Goal: Task Accomplishment & Management: Manage account settings

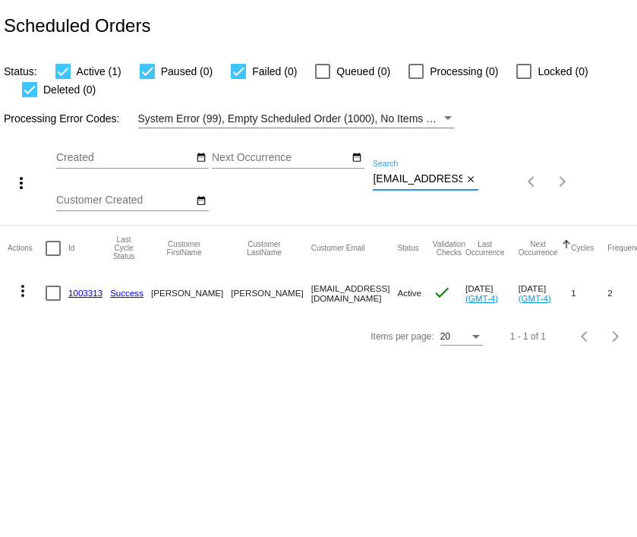
click at [424, 181] on input "[EMAIL_ADDRESS][DOMAIN_NAME]" at bounding box center [418, 179] width 90 height 12
paste input "[PERSON_NAME][EMAIL_ADDRESS][PERSON_NAME][PERSON_NAME][DOMAIN_NAME]"
type input "[PERSON_NAME][EMAIL_ADDRESS][PERSON_NAME][PERSON_NAME][DOMAIN_NAME]"
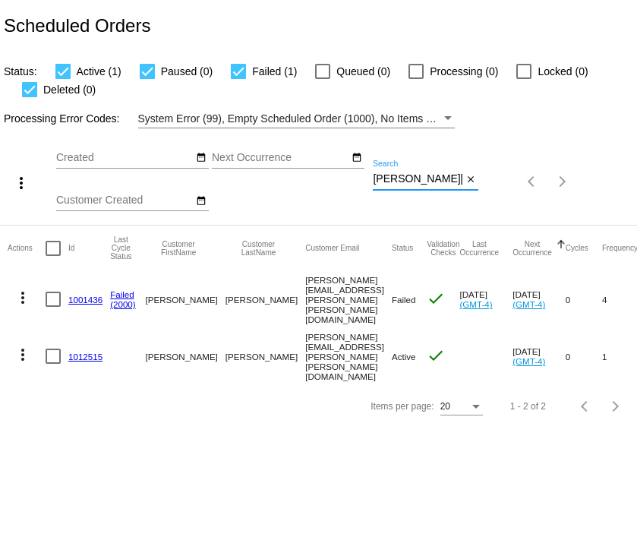
click at [21, 296] on mat-icon "more_vert" at bounding box center [23, 297] width 18 height 18
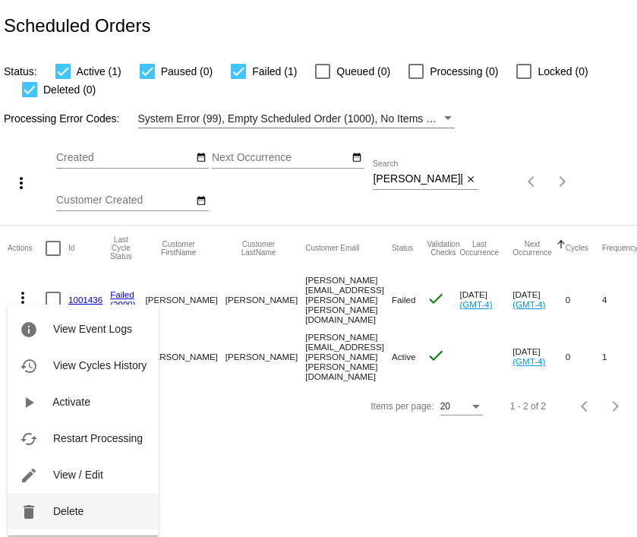
click at [61, 509] on span "Delete" at bounding box center [68, 511] width 30 height 12
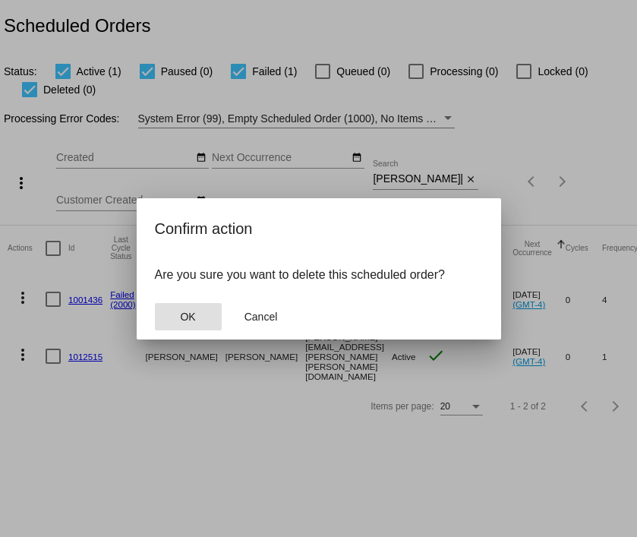
click at [178, 324] on button "OK" at bounding box center [188, 316] width 67 height 27
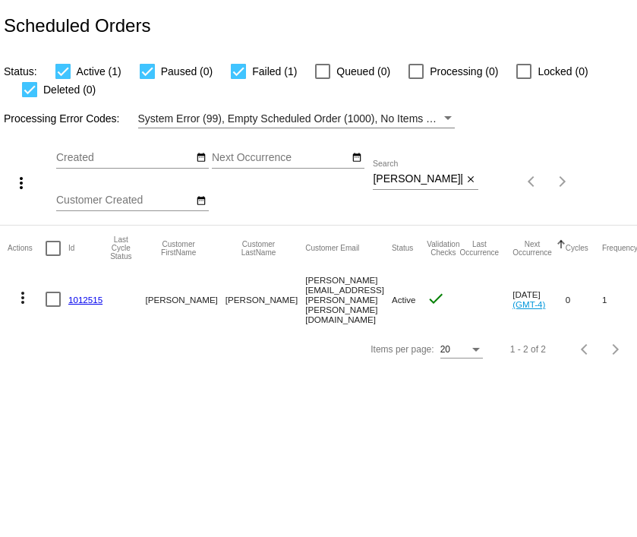
click at [82, 295] on link "1012515" at bounding box center [85, 300] width 34 height 10
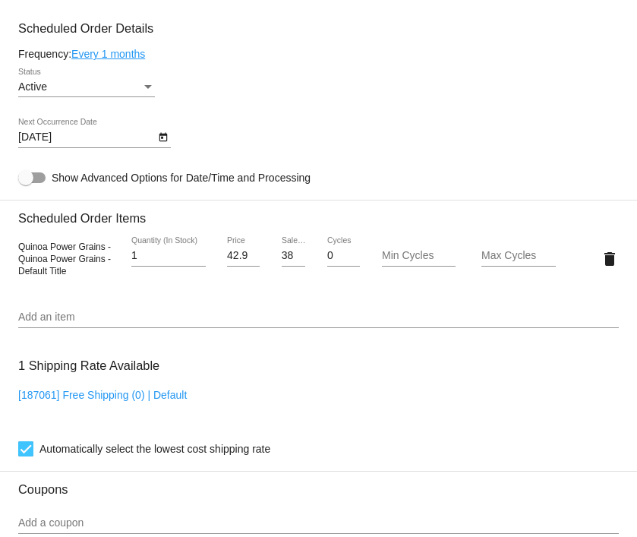
scroll to position [750, 0]
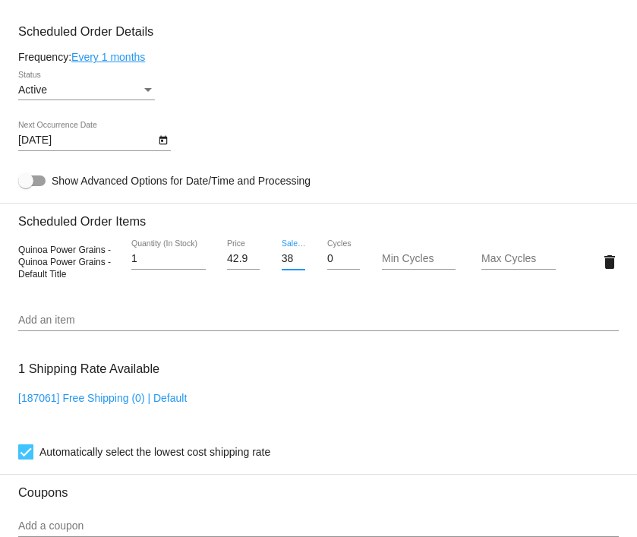
drag, startPoint x: 282, startPoint y: 264, endPoint x: 333, endPoint y: 273, distance: 51.5
click at [336, 273] on div "Quinoa Power Grains - Quinoa Power Grains - Default Title 1 Quantity (In Stock)…" at bounding box center [318, 261] width 600 height 43
click at [282, 263] on input "34.99" at bounding box center [294, 259] width 24 height 12
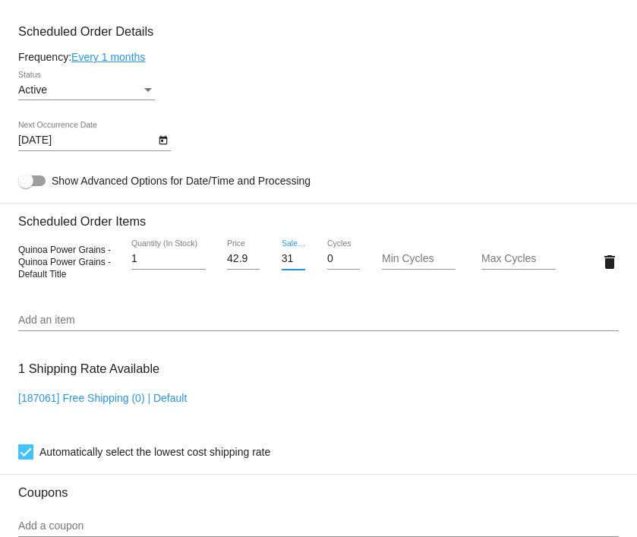
type input "31.49"
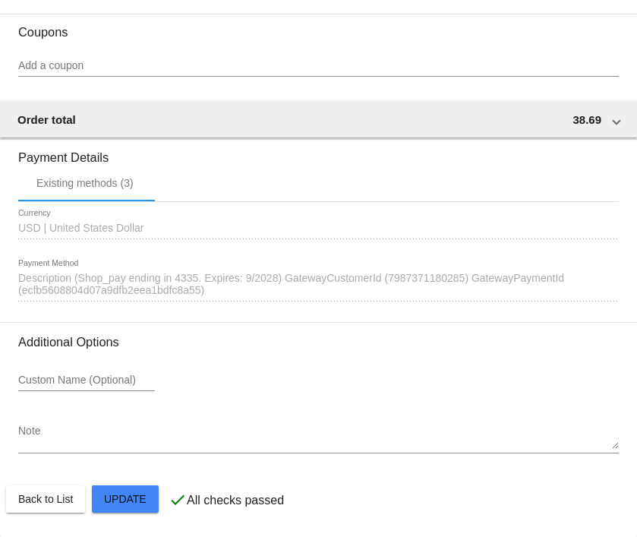
scroll to position [1218, 0]
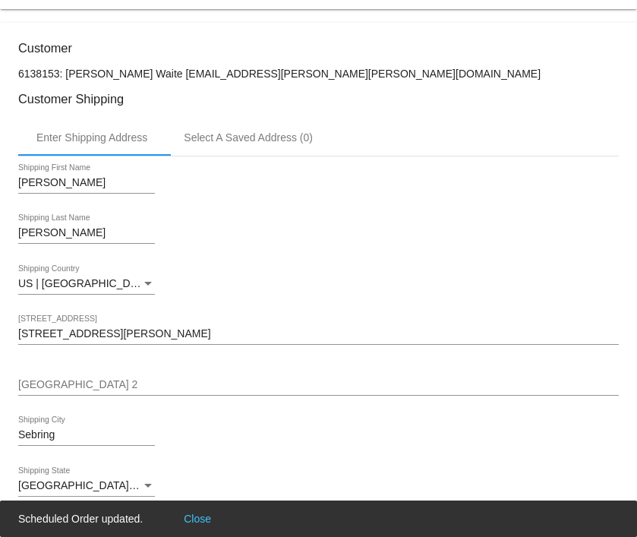
scroll to position [194, 0]
